Goal: Task Accomplishment & Management: Manage account settings

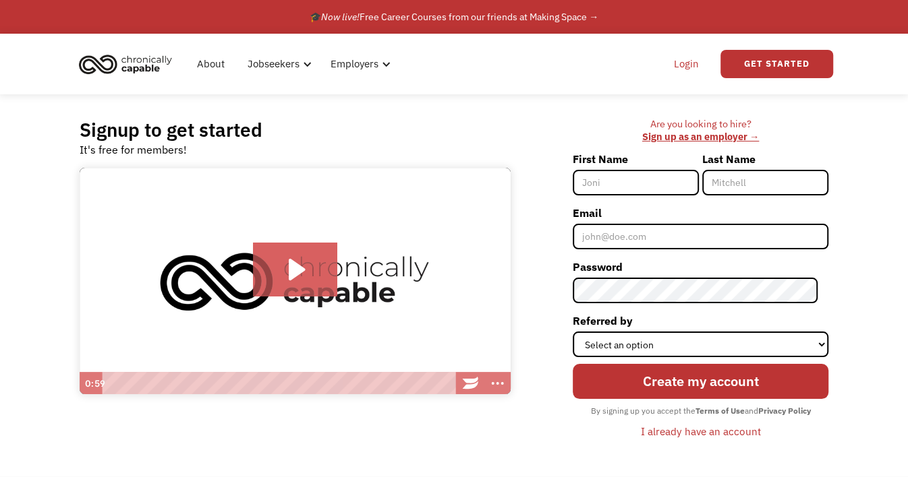
click at [685, 61] on link "Login" at bounding box center [686, 63] width 41 height 43
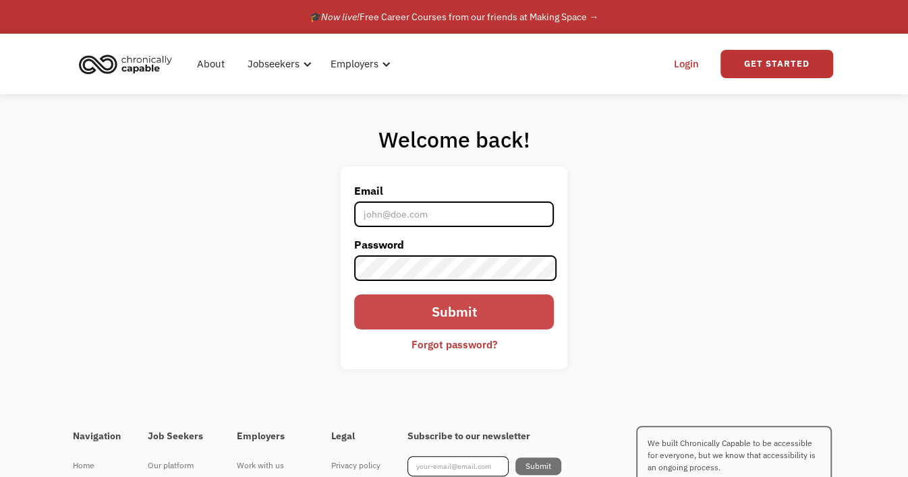
type input "riverarenee20@gmail.com"
click at [517, 318] on input "Submit" at bounding box center [454, 312] width 200 height 35
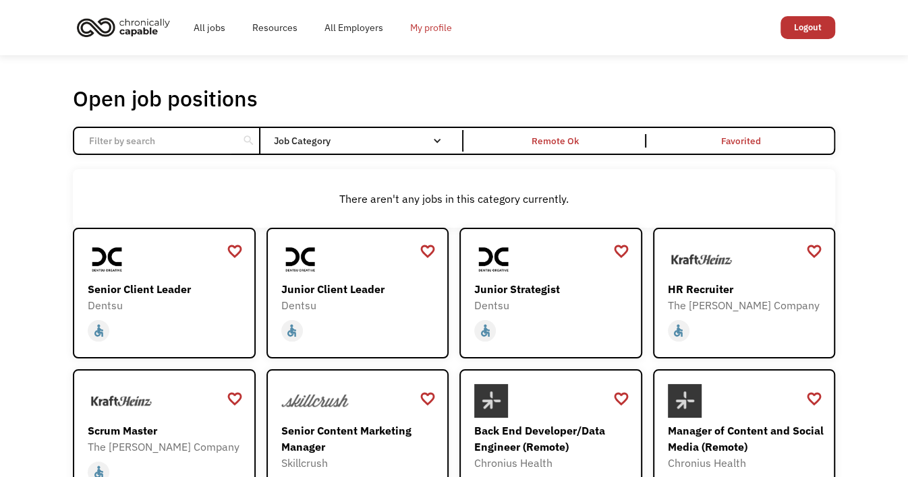
click at [436, 34] on link "My profile" at bounding box center [431, 27] width 69 height 43
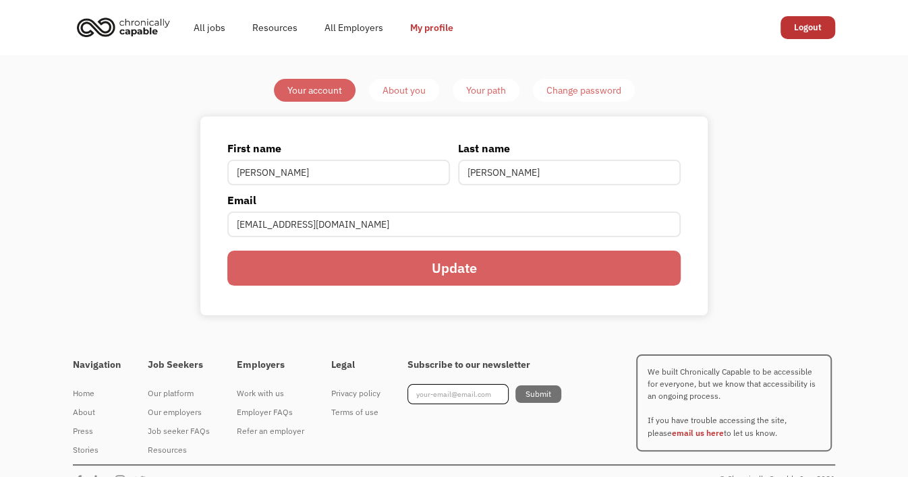
click at [613, 92] on div "Change password" at bounding box center [583, 90] width 75 height 16
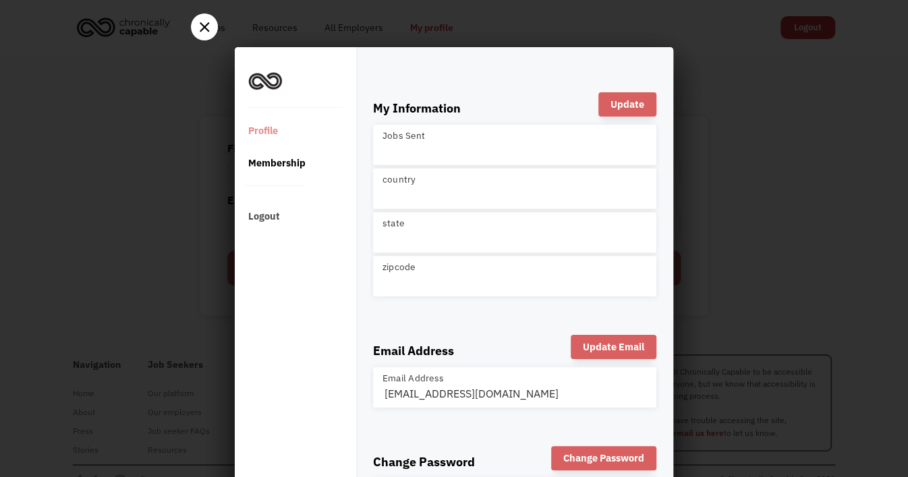
click at [295, 165] on div "Membership" at bounding box center [293, 163] width 117 height 32
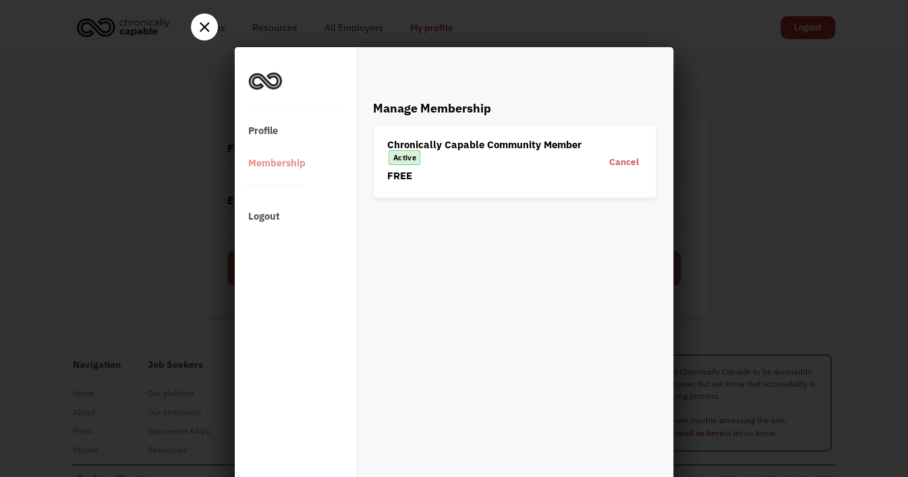
click at [607, 162] on div "Cancel" at bounding box center [623, 161] width 43 height 19
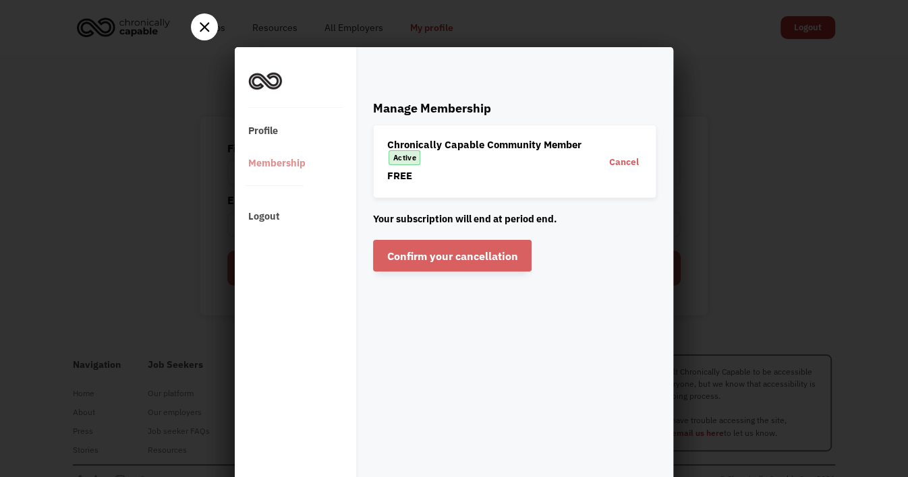
click at [500, 249] on div "Confirm your cancellation" at bounding box center [452, 256] width 158 height 32
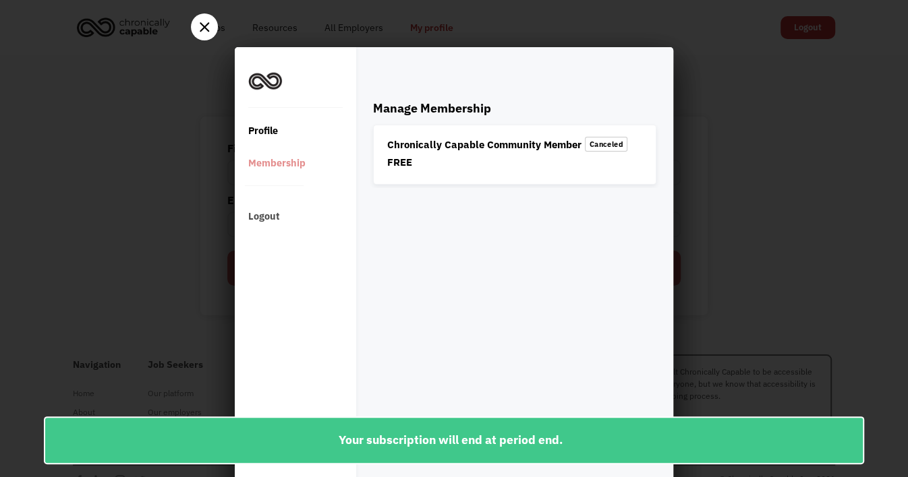
click at [256, 128] on div "Profile" at bounding box center [293, 131] width 117 height 32
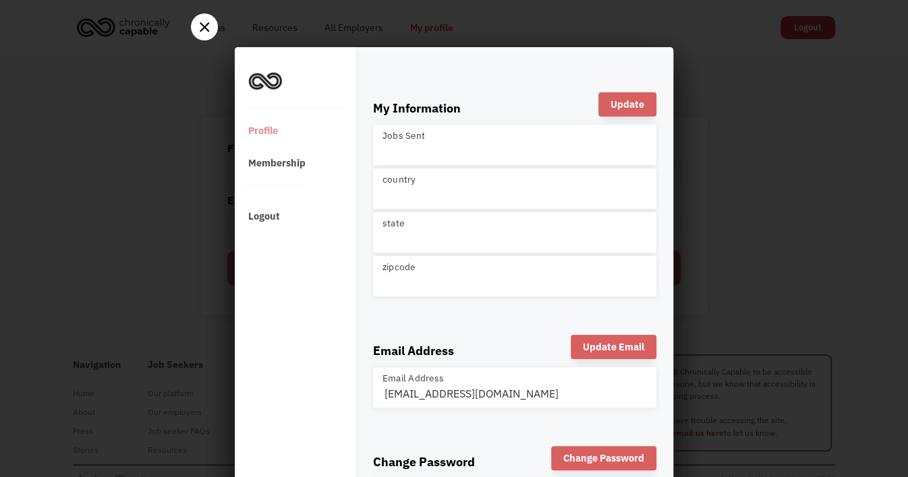
click at [200, 26] on icon at bounding box center [205, 27] width 10 height 10
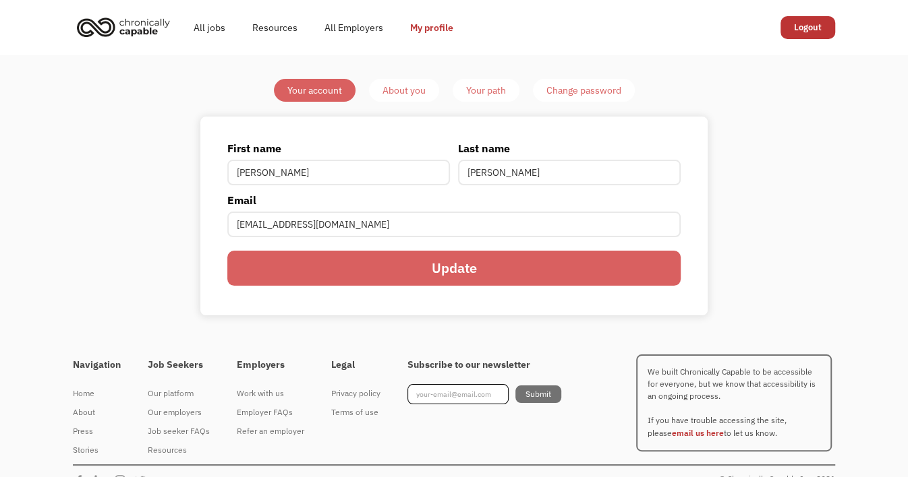
click at [434, 29] on link "My profile" at bounding box center [432, 27] width 70 height 43
click at [396, 87] on div "About you" at bounding box center [403, 90] width 43 height 16
